Goal: Ask a question

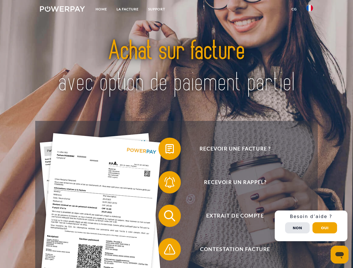
click at [62, 10] on img at bounding box center [62, 9] width 45 height 6
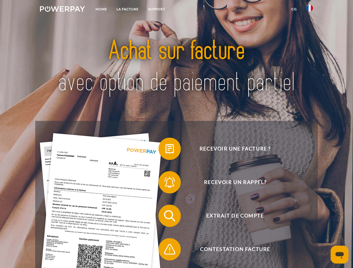
click at [310, 10] on img at bounding box center [309, 8] width 7 height 7
click at [294, 9] on link "CG" at bounding box center [294, 9] width 15 height 10
click at [165, 150] on span at bounding box center [161, 149] width 28 height 28
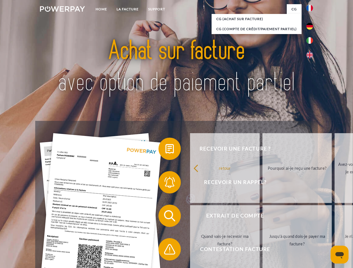
click at [165, 184] on div "Recevoir une facture ? Recevoir un rappel? Extrait de compte retour" at bounding box center [176, 233] width 282 height 224
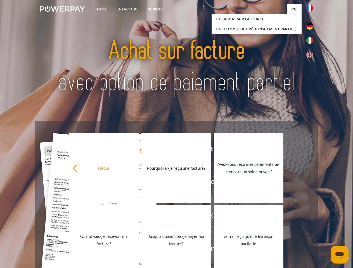
click at [165, 217] on link "Jusqu'à quand dois-je payer ma facture?" at bounding box center [176, 240] width 70 height 70
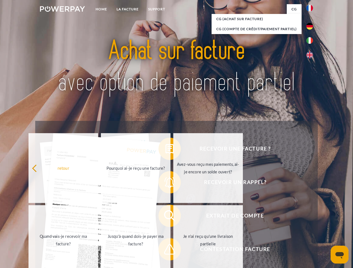
click at [173, 251] on link "Je n'ai reçu qu'une livraison partielle" at bounding box center [208, 240] width 70 height 70
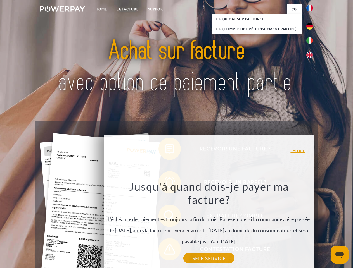
click at [311, 226] on div "Recevoir une facture ? Recevoir un rappel? Extrait de compte retour" at bounding box center [176, 233] width 282 height 224
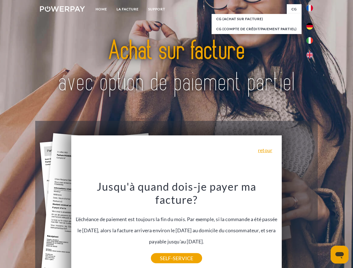
click at [297, 227] on span "Extrait de compte" at bounding box center [235, 216] width 137 height 22
click at [325, 228] on header "Home LA FACTURE Support" at bounding box center [176, 193] width 353 height 386
